Goal: Task Accomplishment & Management: Manage account settings

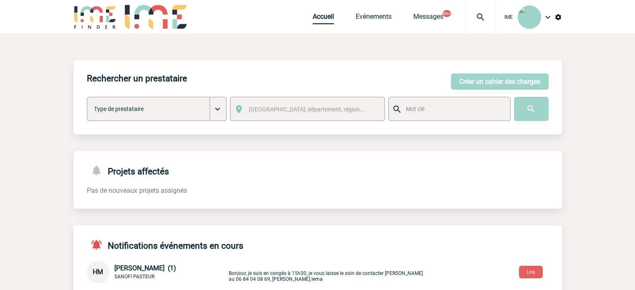
click at [474, 6] on div at bounding box center [480, 16] width 31 height 33
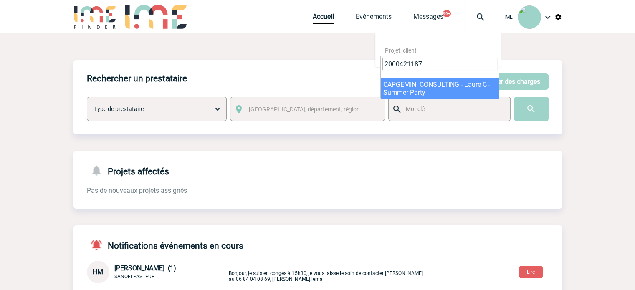
type input "2000421187"
select select "20688"
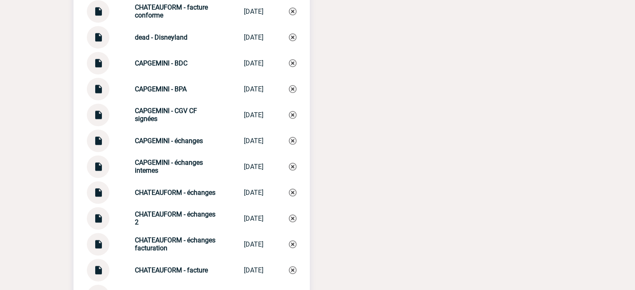
scroll to position [1294, 0]
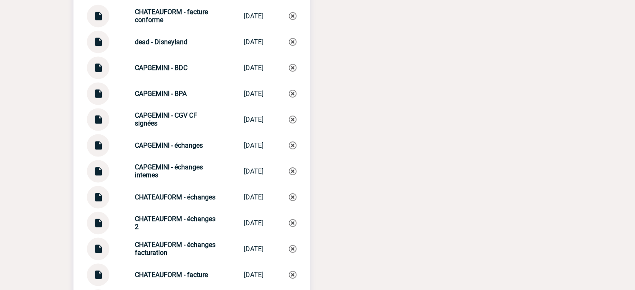
click at [101, 140] on img at bounding box center [98, 142] width 11 height 16
drag, startPoint x: 127, startPoint y: 146, endPoint x: 229, endPoint y: 144, distance: 102.3
click at [208, 144] on div "CAPGEMINI - échanges CAPGEMINI - éc... 11/08/2025" at bounding box center [192, 145] width 210 height 23
copy strong "CAPGEMINI - échanges"
click at [291, 144] on img at bounding box center [293, 146] width 8 height 8
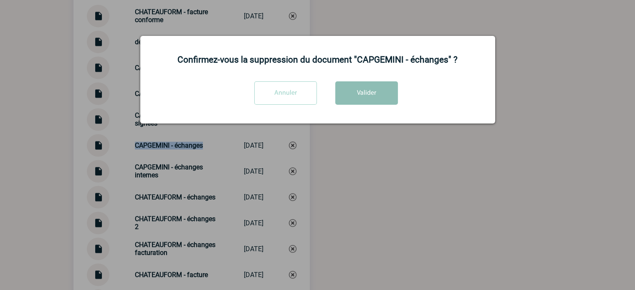
click at [362, 94] on button "Valider" at bounding box center [366, 92] width 63 height 23
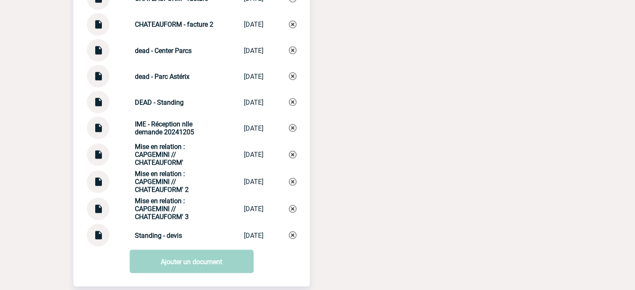
scroll to position [1615, 0]
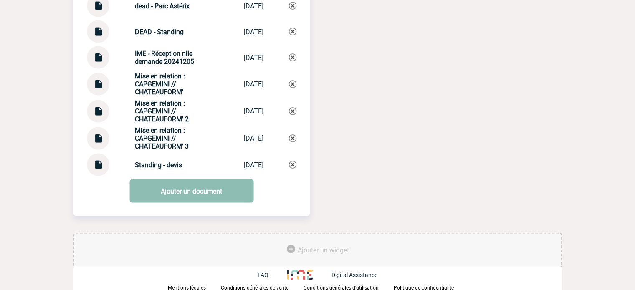
click at [203, 198] on link "Ajouter un document" at bounding box center [191, 191] width 124 height 23
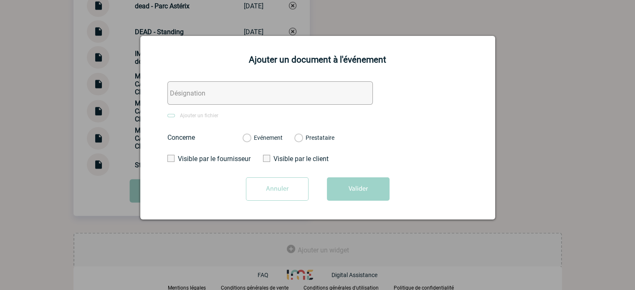
drag, startPoint x: 197, startPoint y: 98, endPoint x: 187, endPoint y: 115, distance: 19.5
click at [197, 98] on input "text" at bounding box center [269, 92] width 205 height 23
paste input "CAPGEMINI - échanges"
type input "CAPGEMINI - échanges"
click at [175, 117] on img at bounding box center [171, 115] width 8 height 3
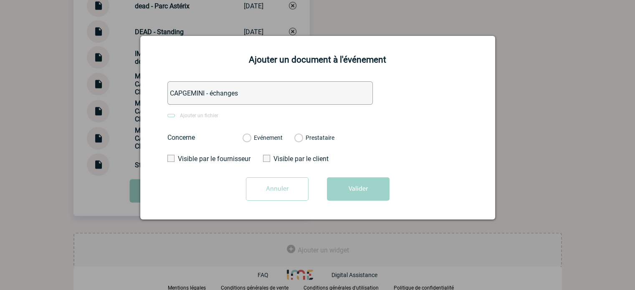
click at [0, 0] on input "Ajouter un fichier" at bounding box center [0, 0] width 0 height 0
click at [251, 142] on label "Evénement" at bounding box center [247, 138] width 8 height 8
click at [0, 0] on input "Evénement" at bounding box center [0, 0] width 0 height 0
click at [355, 207] on div "Annuler Valider" at bounding box center [318, 192] width 334 height 30
click at [381, 193] on button "Valider" at bounding box center [358, 188] width 63 height 23
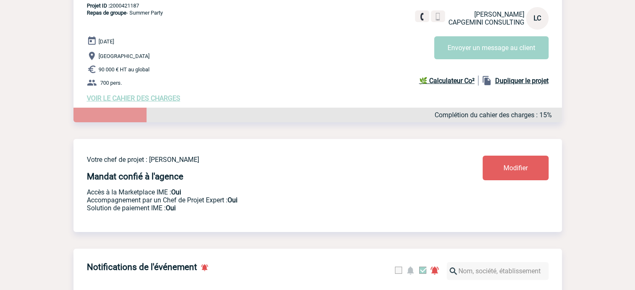
scroll to position [0, 0]
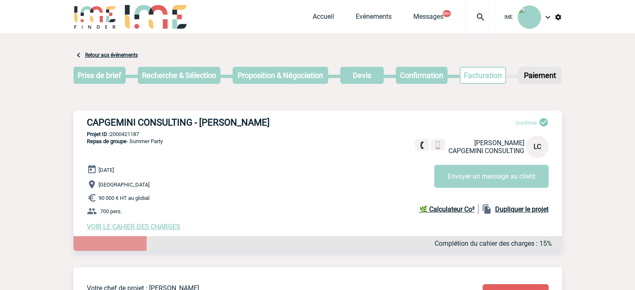
click at [477, 14] on img at bounding box center [481, 17] width 30 height 10
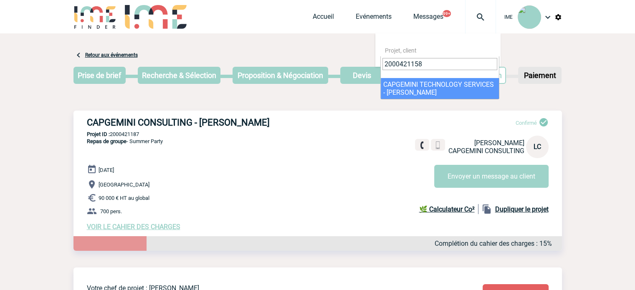
type input "2000421158"
select select "20659"
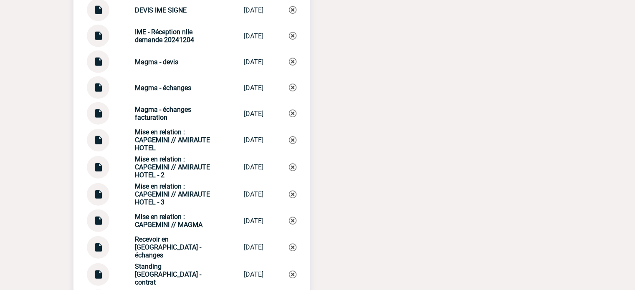
scroll to position [2004, 0]
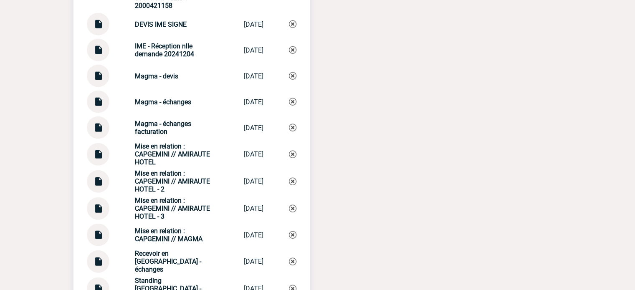
click at [95, 123] on img at bounding box center [98, 125] width 11 height 16
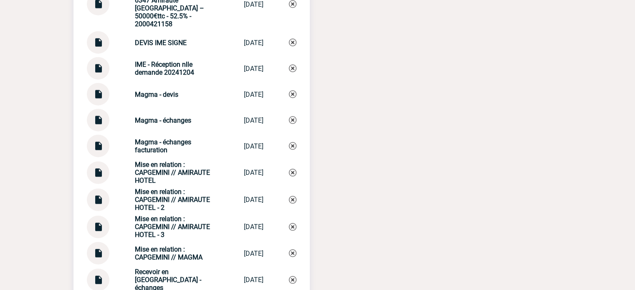
scroll to position [1983, 0]
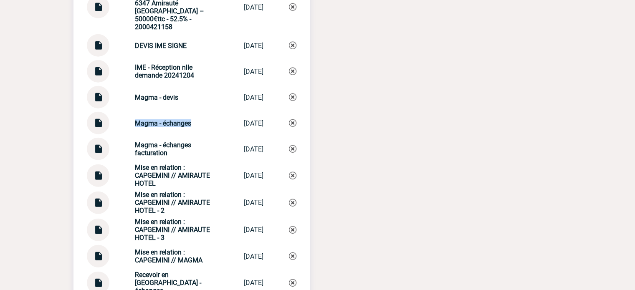
drag, startPoint x: 122, startPoint y: 119, endPoint x: 198, endPoint y: 120, distance: 76.0
click at [198, 120] on div "Magma - échanges Magma - échanges 24/07/2025" at bounding box center [192, 123] width 210 height 23
drag, startPoint x: 128, startPoint y: 141, endPoint x: 269, endPoint y: 143, distance: 140.3
click at [186, 154] on div "Magma - échanges facturation Magma - échang... 14/08/2025" at bounding box center [192, 149] width 210 height 23
copy strong "Magma - échanges facturation"
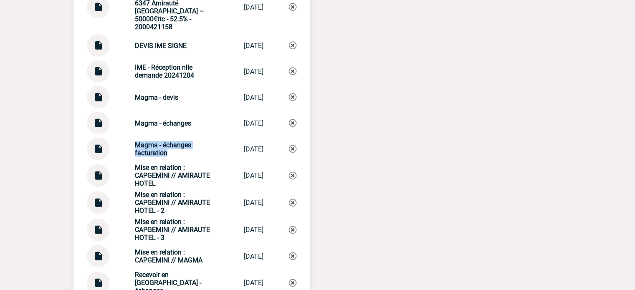
click at [293, 145] on img at bounding box center [293, 149] width 8 height 8
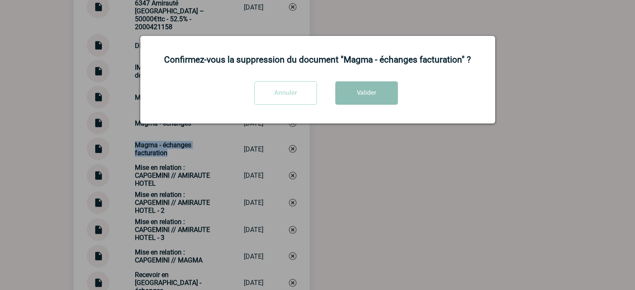
click at [363, 94] on button "Valider" at bounding box center [366, 92] width 63 height 23
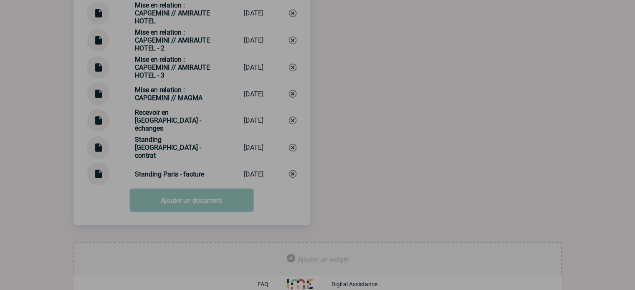
scroll to position [2125, 0]
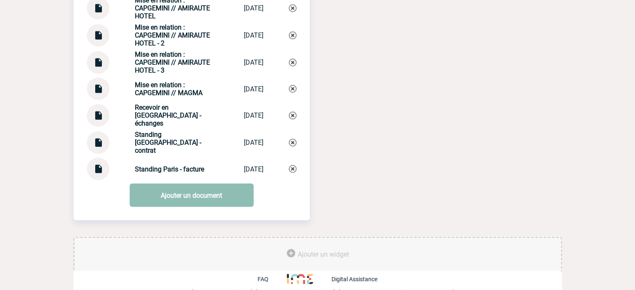
click at [193, 196] on link "Ajouter un document" at bounding box center [191, 195] width 124 height 23
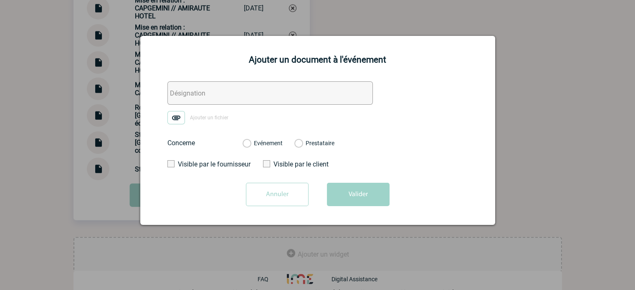
drag, startPoint x: 192, startPoint y: 96, endPoint x: 174, endPoint y: 115, distance: 26.3
click at [192, 96] on input "text" at bounding box center [269, 92] width 205 height 23
paste input "Magma - échanges facturation"
type input "Magma - échanges facturation"
click at [169, 121] on img at bounding box center [176, 117] width 18 height 13
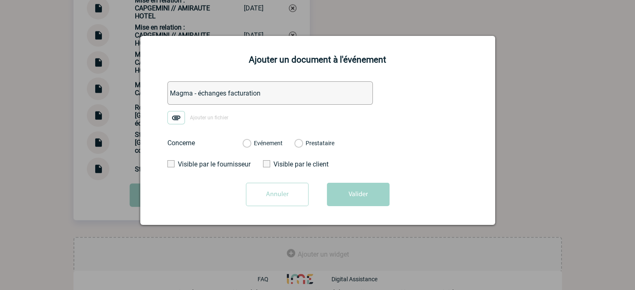
click at [0, 0] on input "Ajouter un fichier" at bounding box center [0, 0] width 0 height 0
click at [251, 142] on label "Evénement" at bounding box center [247, 144] width 8 height 8
click at [0, 0] on input "Evénement" at bounding box center [0, 0] width 0 height 0
click at [352, 196] on button "Valider" at bounding box center [358, 194] width 63 height 23
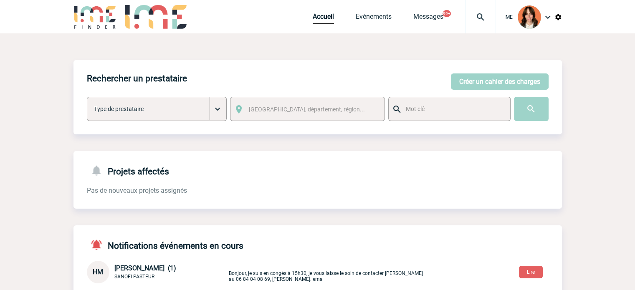
click at [250, 93] on div "Rechercher un prestataire [PERSON_NAME] un cahier des charges [PERSON_NAME] un …" at bounding box center [317, 97] width 489 height 74
